Goal: Task Accomplishment & Management: Use online tool/utility

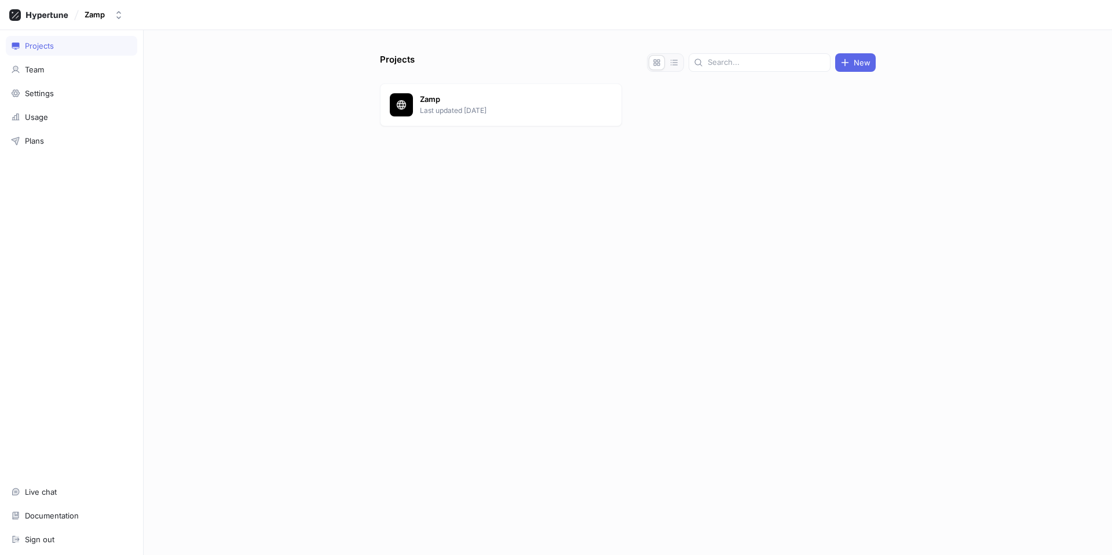
click at [494, 130] on div "Zamp Last updated [DATE]" at bounding box center [628, 107] width 496 height 48
click at [501, 104] on p "Zamp" at bounding box center [504, 100] width 168 height 12
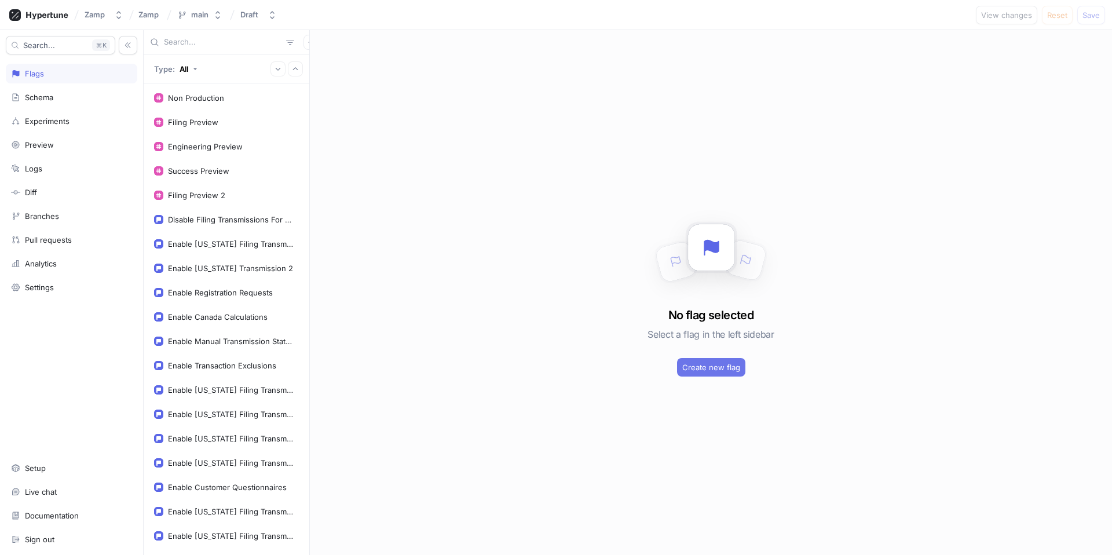
click at [706, 367] on span "Create new flag" at bounding box center [711, 367] width 58 height 7
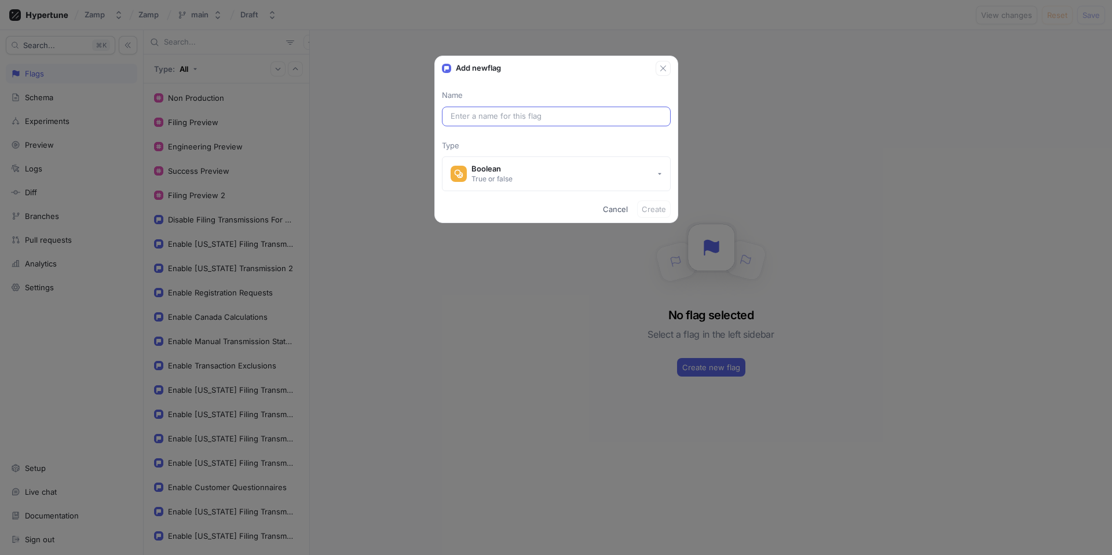
click at [506, 114] on input "text" at bounding box center [556, 117] width 211 height 12
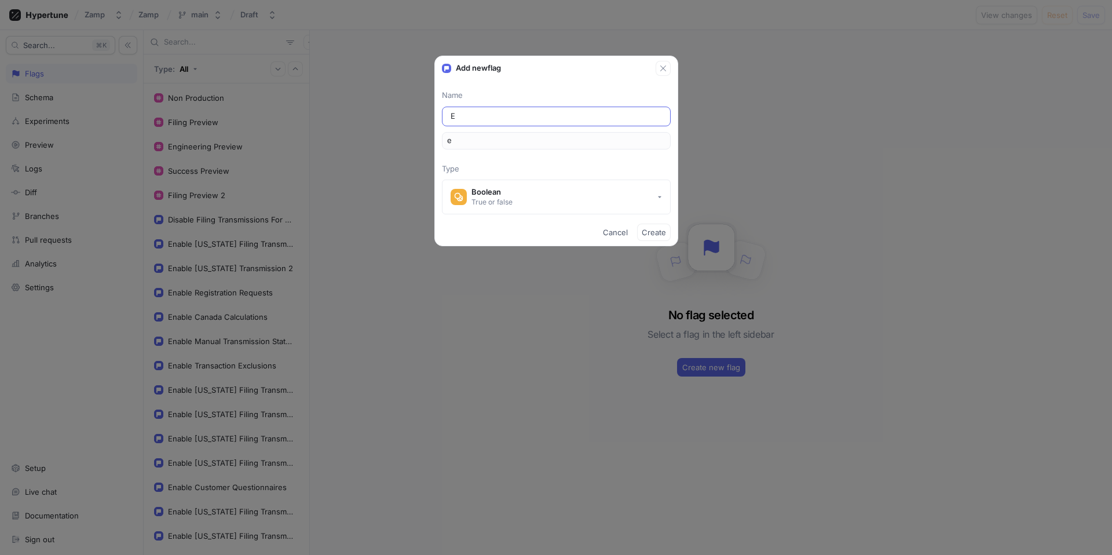
type input "En"
type input "en"
type input "Ena"
type input "ena"
type input "Enab"
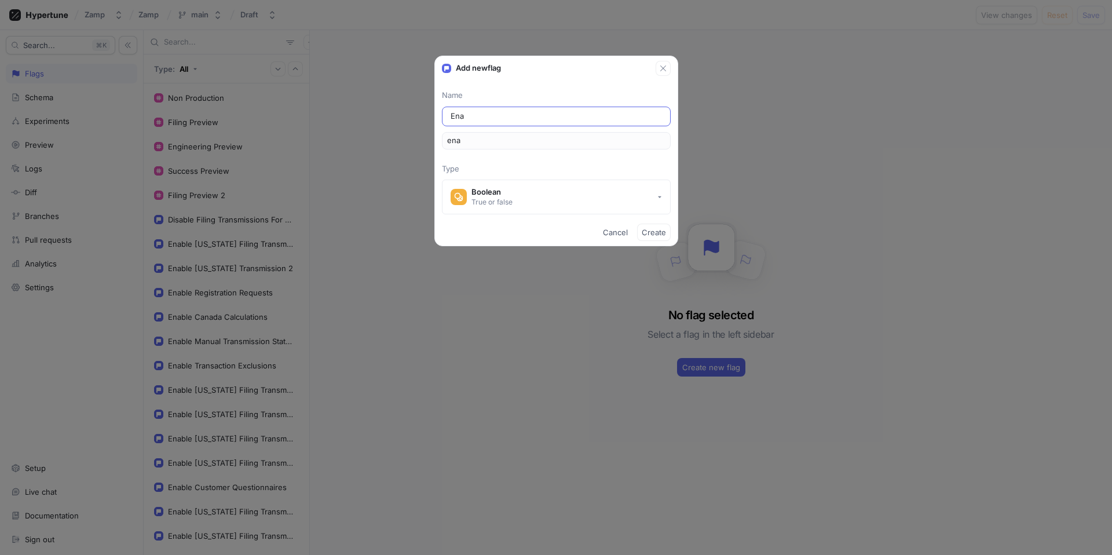
type input "enab"
type input "Enabl"
type input "enabl"
type input "Enable"
type input "enable"
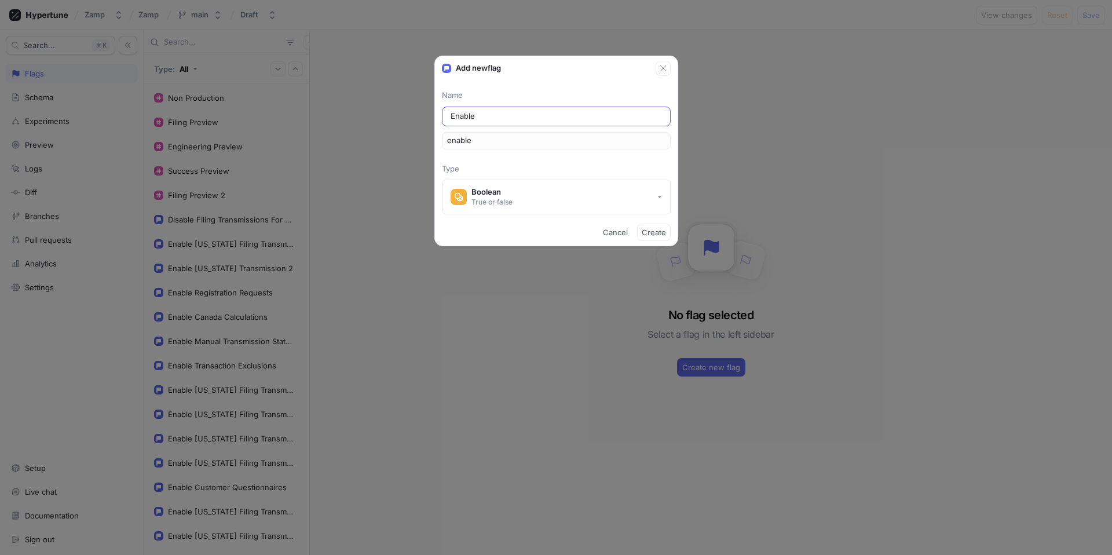
type input "Enable P"
type input "enableP"
type input "Enable Pr"
type input "enablePr"
type input "Enable Pro"
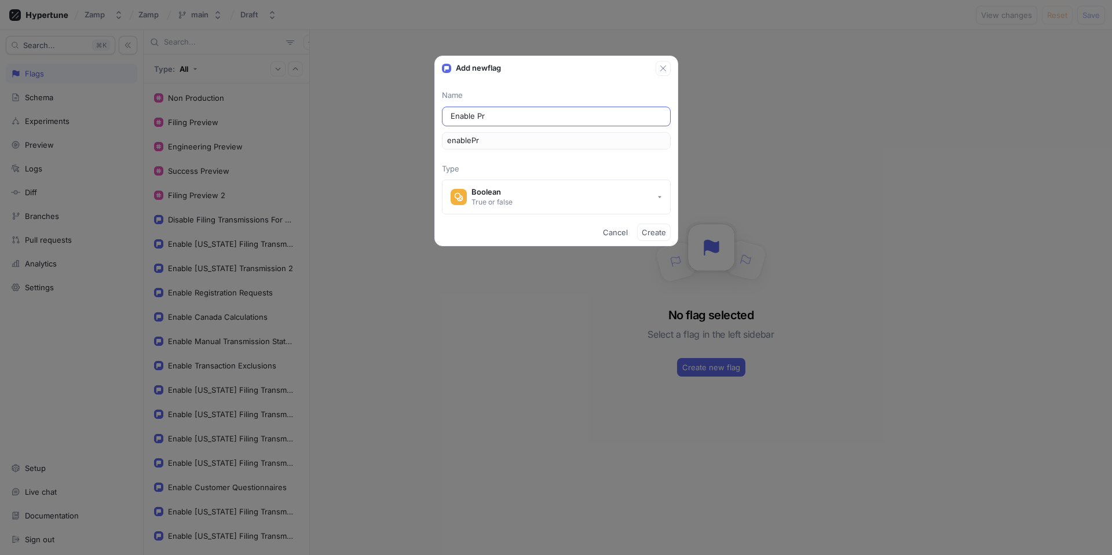
type input "enablePro"
type input "Enable Prod"
type input "enableProd"
type input "Enable Produ"
type input "enableProdu"
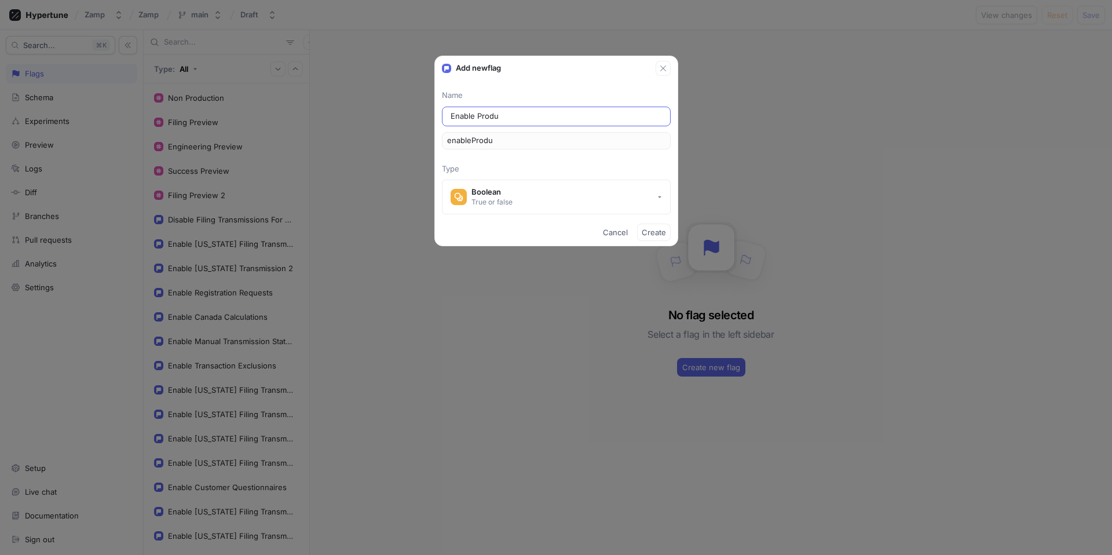
type input "Enable Produc"
type input "enableProduc"
type input "Enable Product"
type input "enableProduct"
type input "Enable Products"
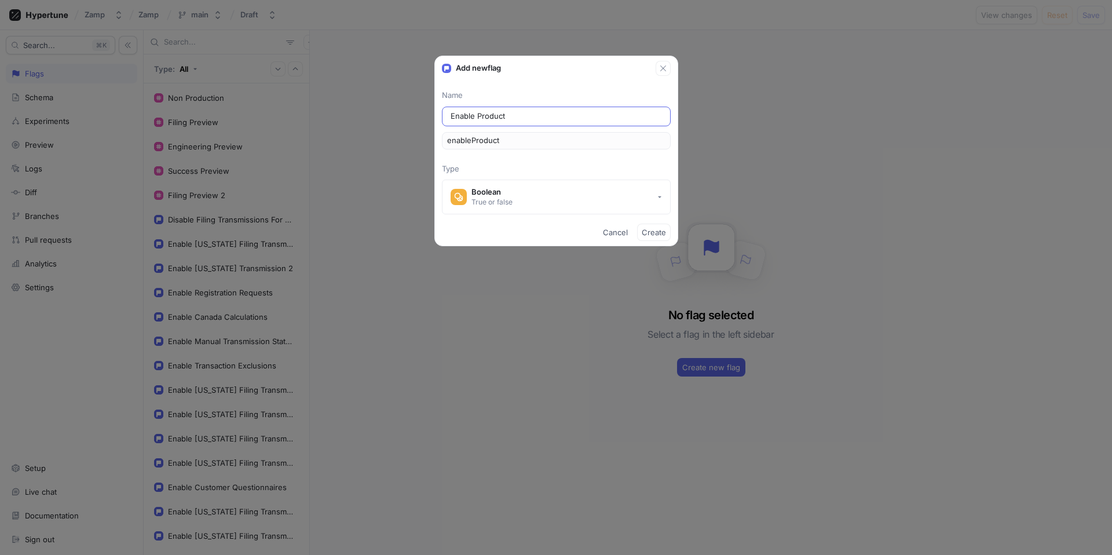
type input "enableProducts"
type input "Enable Product"
type input "enableProduct"
type input "Enable Product A"
type input "enableProductA"
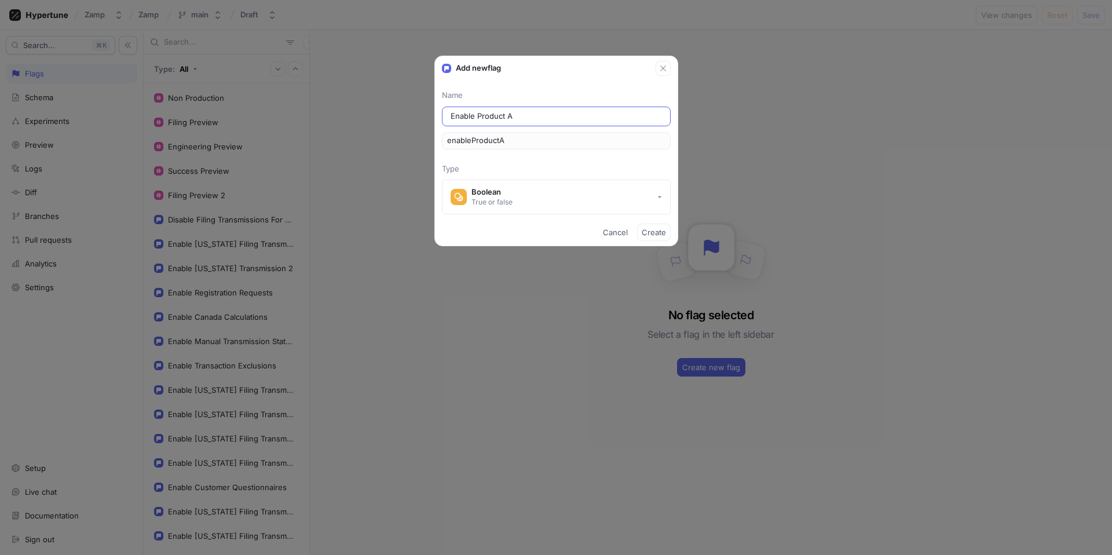
type input "Enable Product An"
type input "enableProductAn"
type input "Enable Product [PERSON_NAME]"
type input "enableProductAna"
type input "Enable Product Anal"
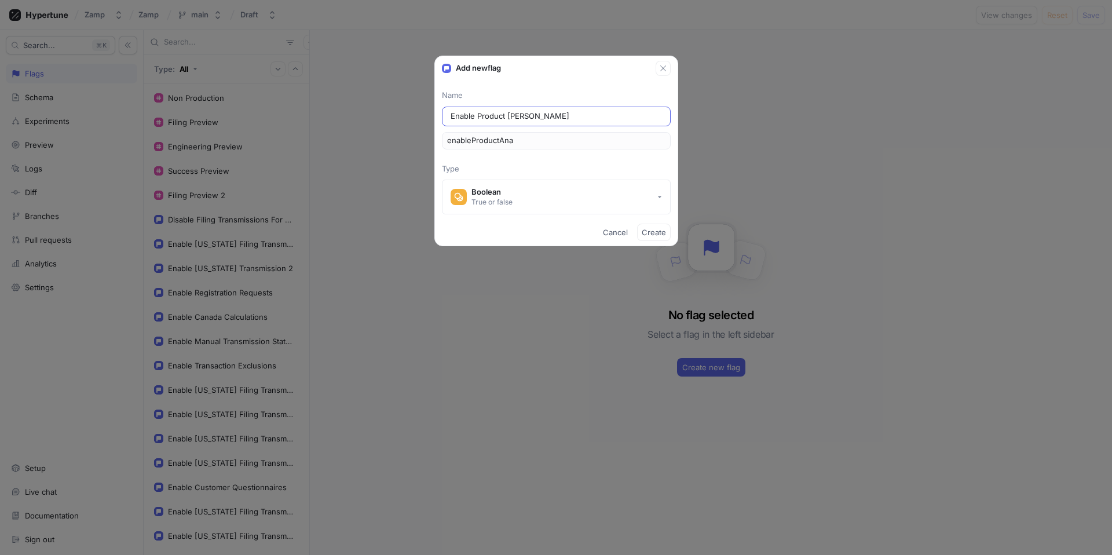
type input "enableProductAnal"
type input "Enable Product Analy"
type input "enableProductAnaly"
type input "Enable Product Analys"
type input "enableProductAnalys"
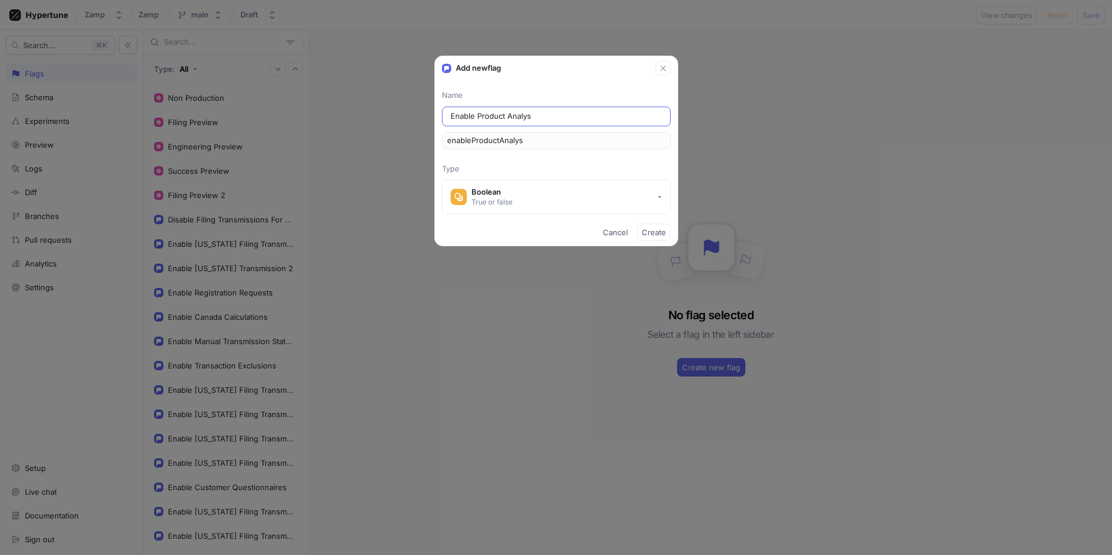
type input "Enable Product Analysi"
type input "enableProductAnalysi"
type input "Enable Product Analysis"
type input "enableProductAnalysis"
type input "Enable Product Analysis T"
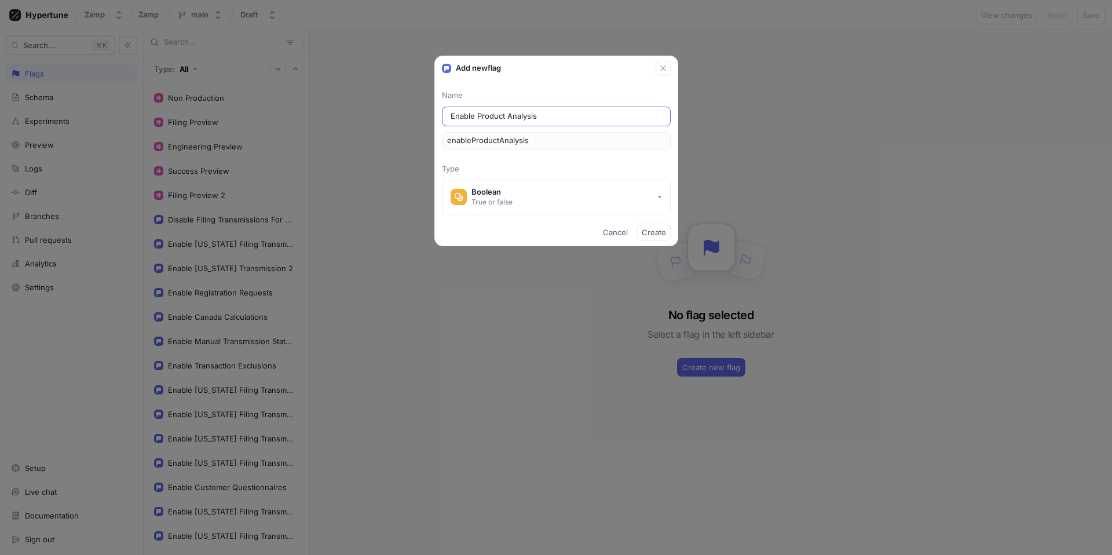
type input "enableProductAnalysisT"
type input "Enable Product Analysis To"
type input "enableProductAnalysisTo"
type input "Enable Product Analysis Too"
type input "enableProductAnalysisToo"
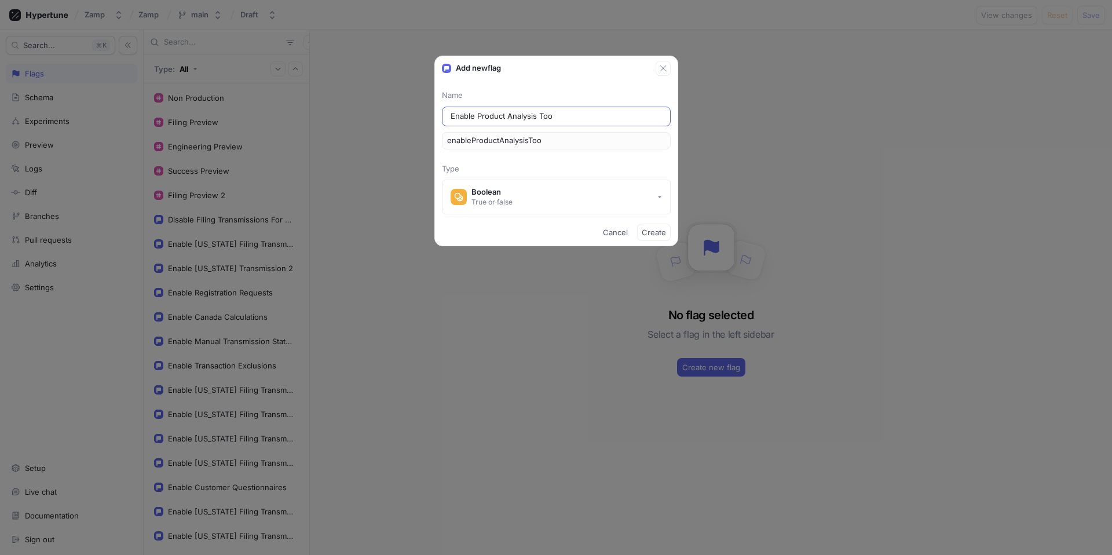
type input "Enable Product Analysis Tool"
type input "enableProductAnalysisTool"
click at [644, 232] on span "Create" at bounding box center [654, 232] width 24 height 7
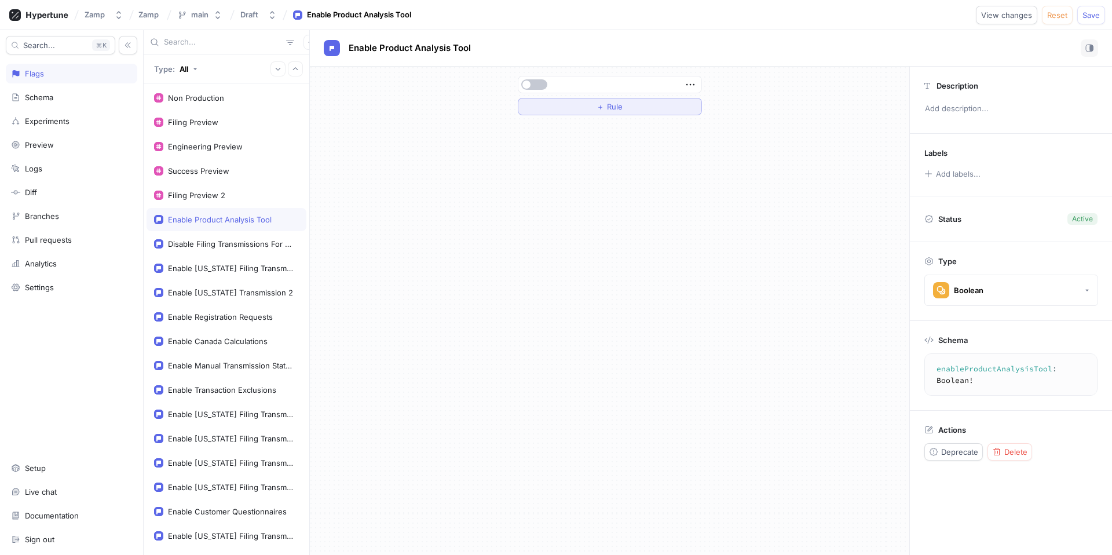
click at [615, 107] on span "Rule" at bounding box center [615, 106] width 16 height 7
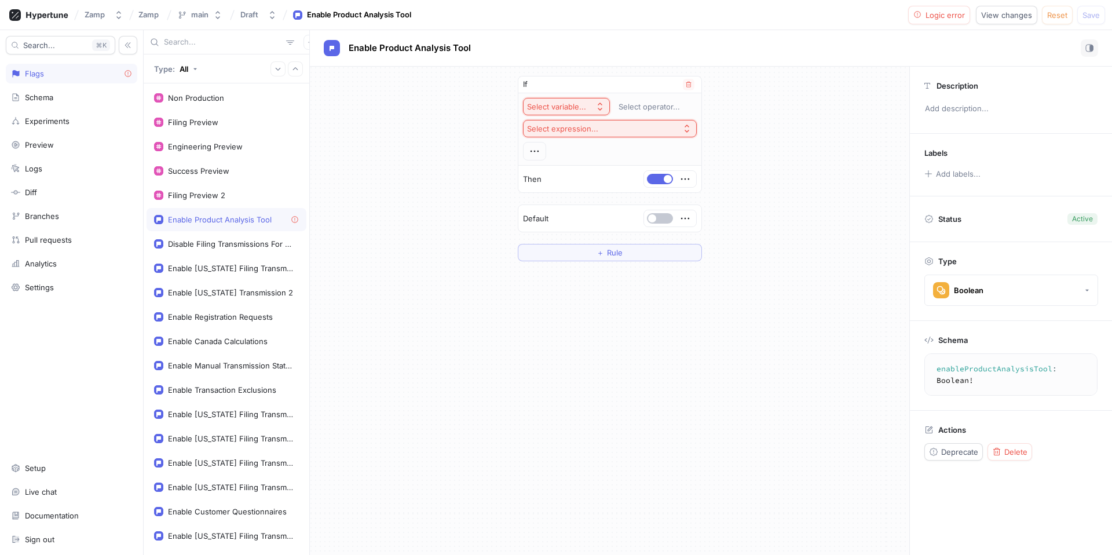
click at [592, 129] on div "Select expression..." at bounding box center [562, 129] width 71 height 10
click at [583, 110] on div "Select variable..." at bounding box center [556, 107] width 59 height 10
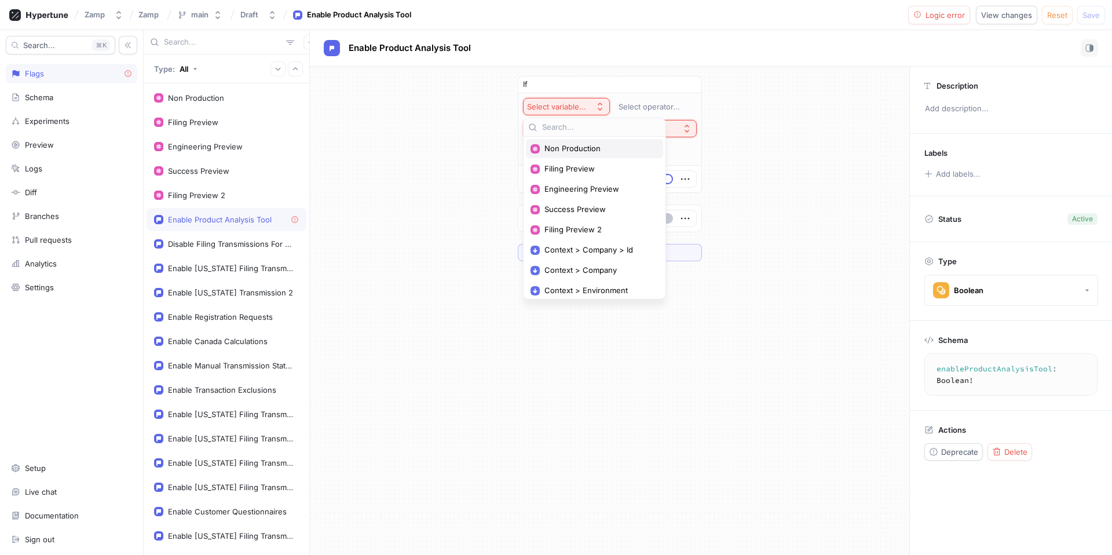
click at [582, 147] on span "Non Production" at bounding box center [599, 149] width 108 height 10
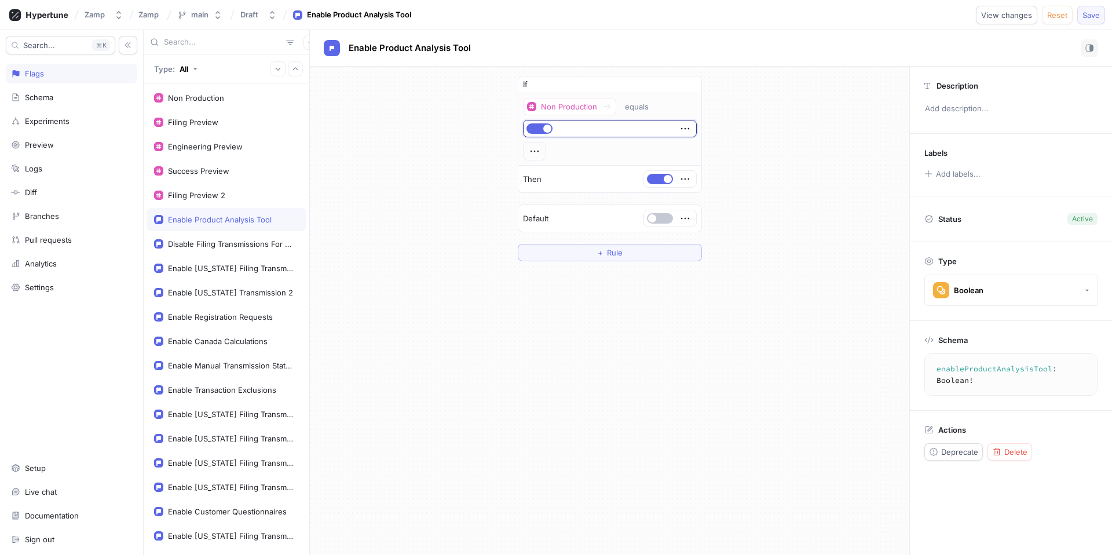
click at [1097, 16] on span "Save" at bounding box center [1091, 15] width 17 height 7
click at [983, 368] on textarea "enableProductAnalysisTool: Boolean!" at bounding box center [1016, 375] width 173 height 32
